Goal: Find specific page/section: Find specific page/section

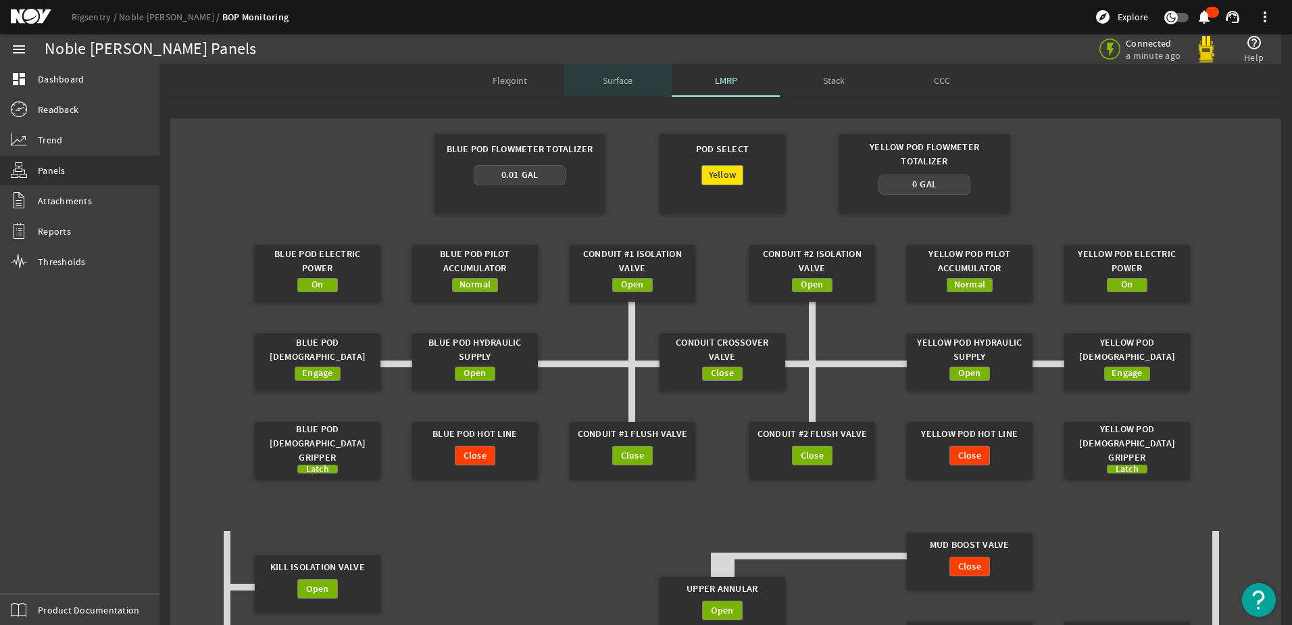
click at [611, 84] on span "Surface" at bounding box center [618, 80] width 30 height 9
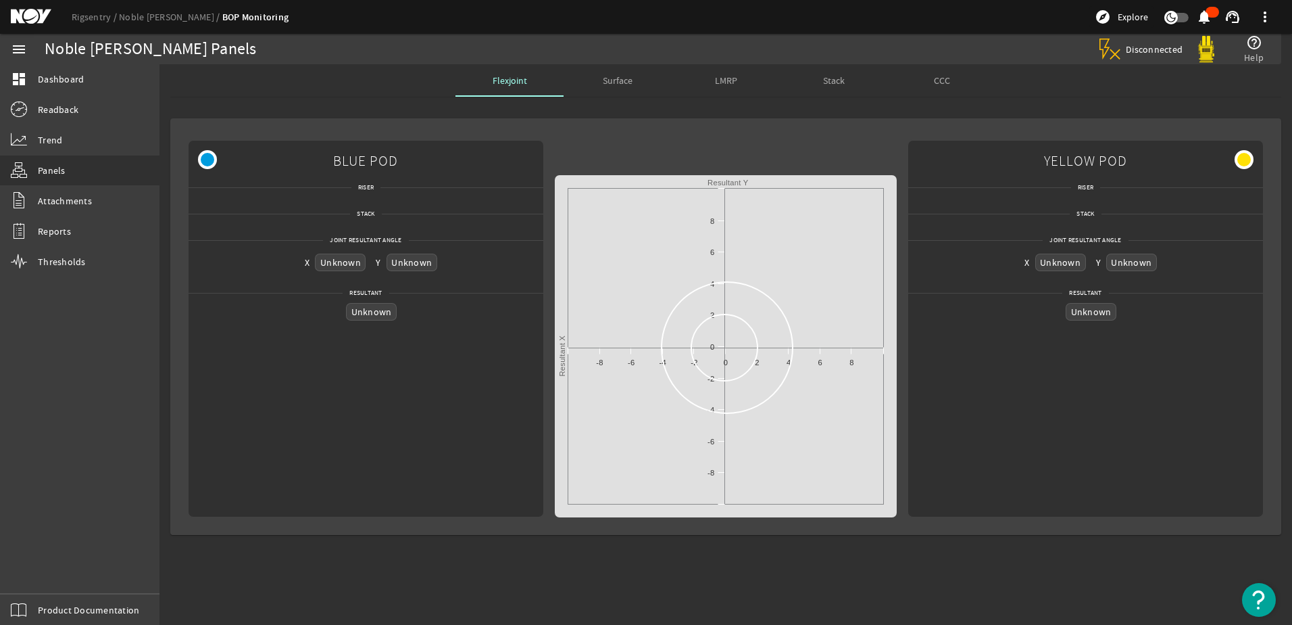
click at [611, 76] on span "Surface" at bounding box center [618, 80] width 30 height 9
